Goal: Information Seeking & Learning: Find specific fact

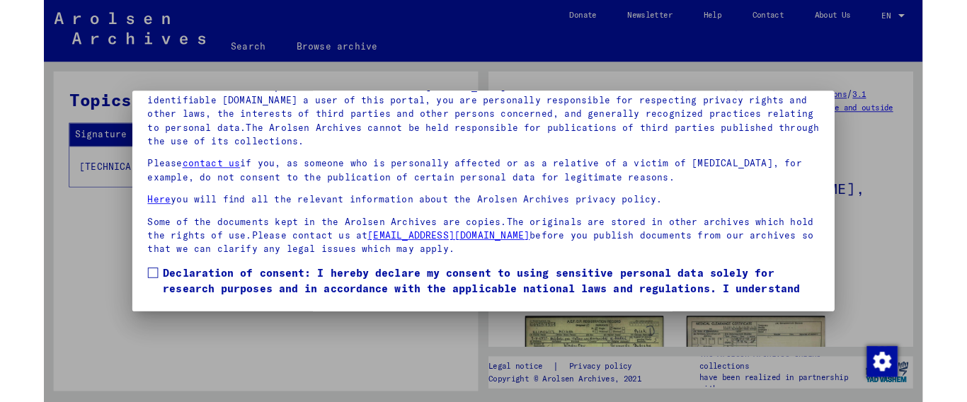
scroll to position [50, 0]
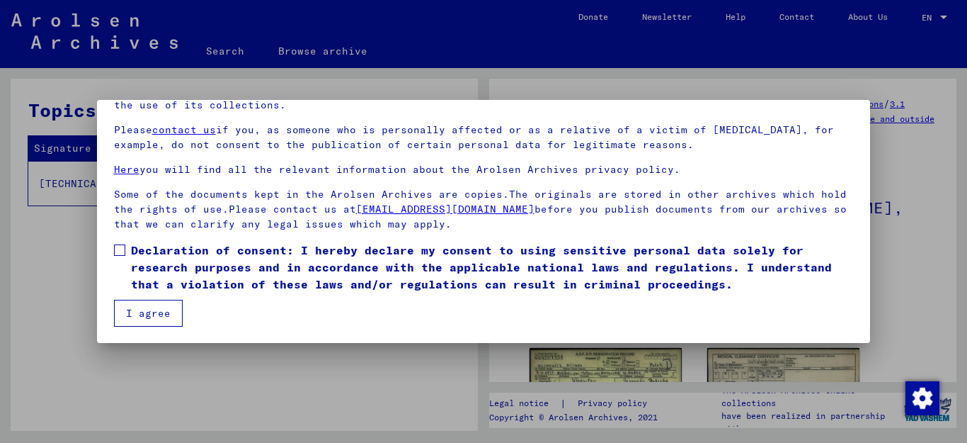
click at [114, 247] on span at bounding box center [119, 249] width 11 height 11
click at [153, 309] on button "I agree" at bounding box center [148, 313] width 69 height 27
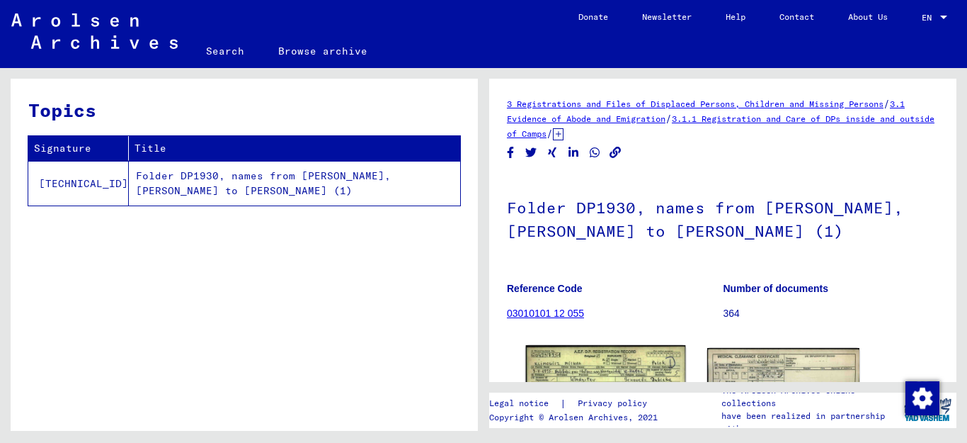
click at [620, 369] on img at bounding box center [606, 397] width 160 height 105
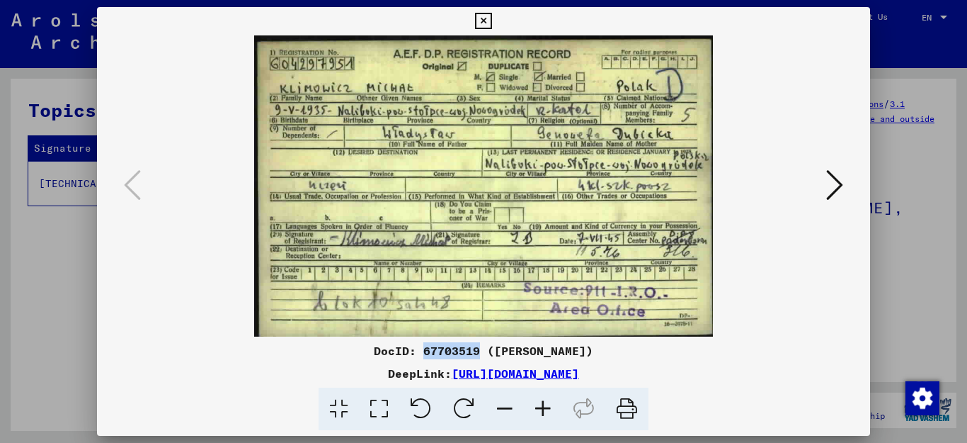
drag, startPoint x: 470, startPoint y: 348, endPoint x: 410, endPoint y: 348, distance: 60.2
click at [410, 348] on div "DocID: 67703519 ([PERSON_NAME])" at bounding box center [484, 350] width 774 height 17
copy div "67703519"
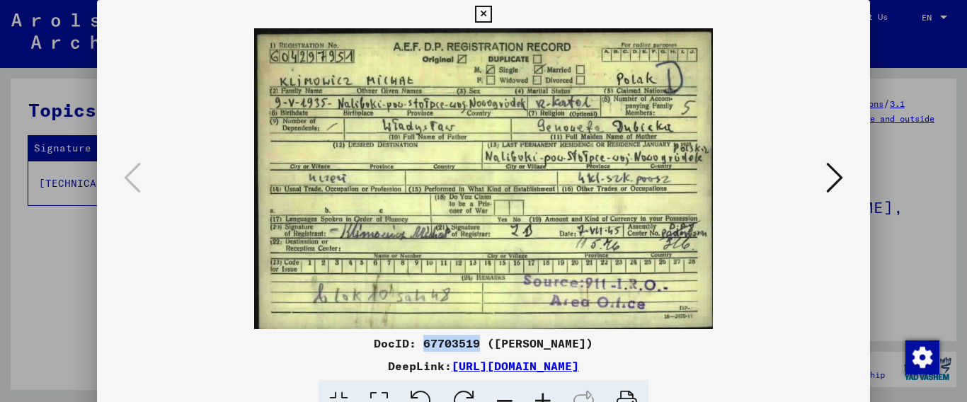
drag, startPoint x: 741, startPoint y: 363, endPoint x: 305, endPoint y: 370, distance: 436.3
click at [305, 370] on div "DeepLink: [URL][DOMAIN_NAME]" at bounding box center [484, 366] width 774 height 17
copy link "[URL][DOMAIN_NAME]"
click at [491, 13] on icon at bounding box center [483, 14] width 16 height 17
